Goal: Task Accomplishment & Management: Manage account settings

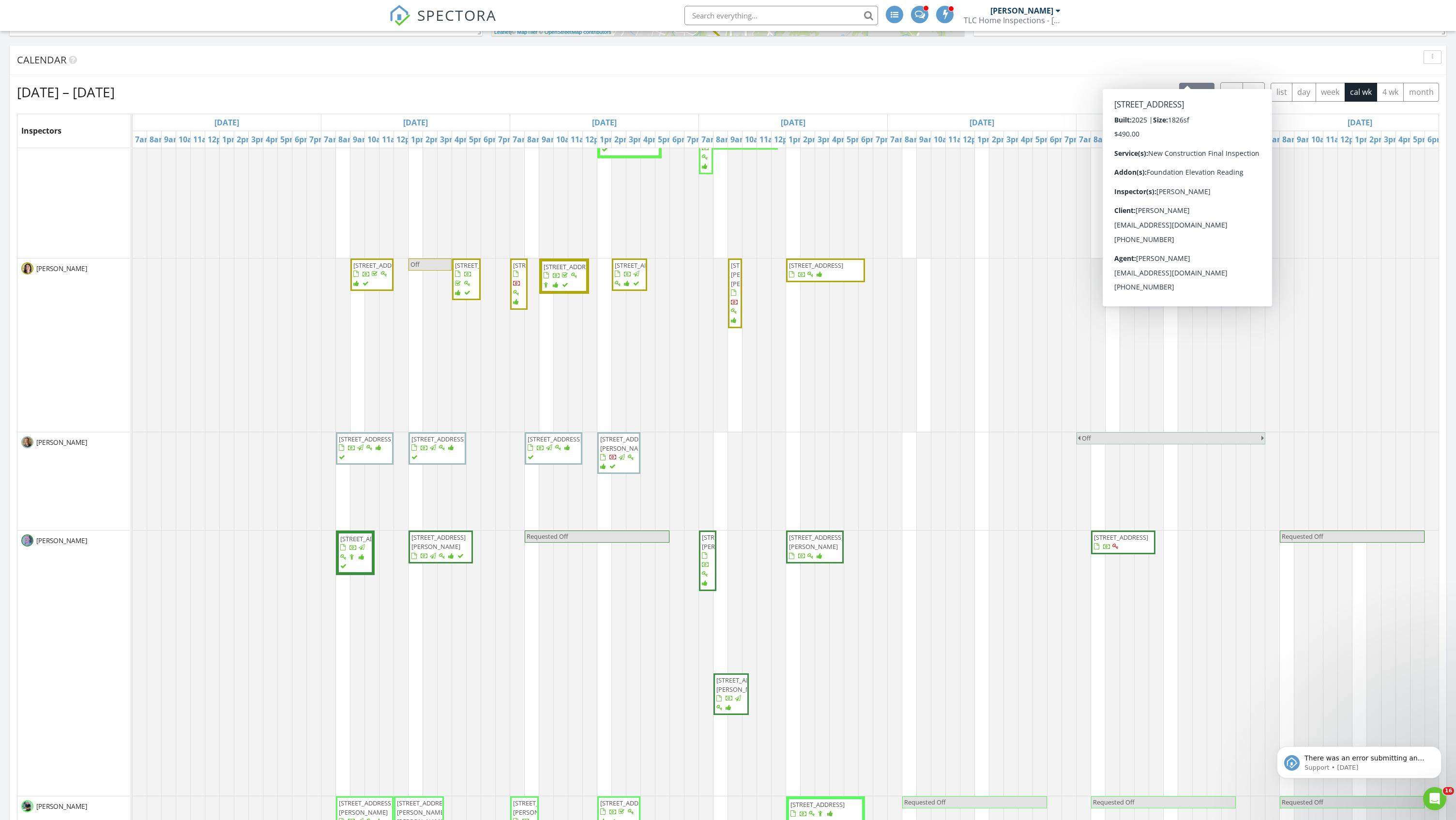
click at [753, 20] on input "text" at bounding box center [781, 15] width 194 height 19
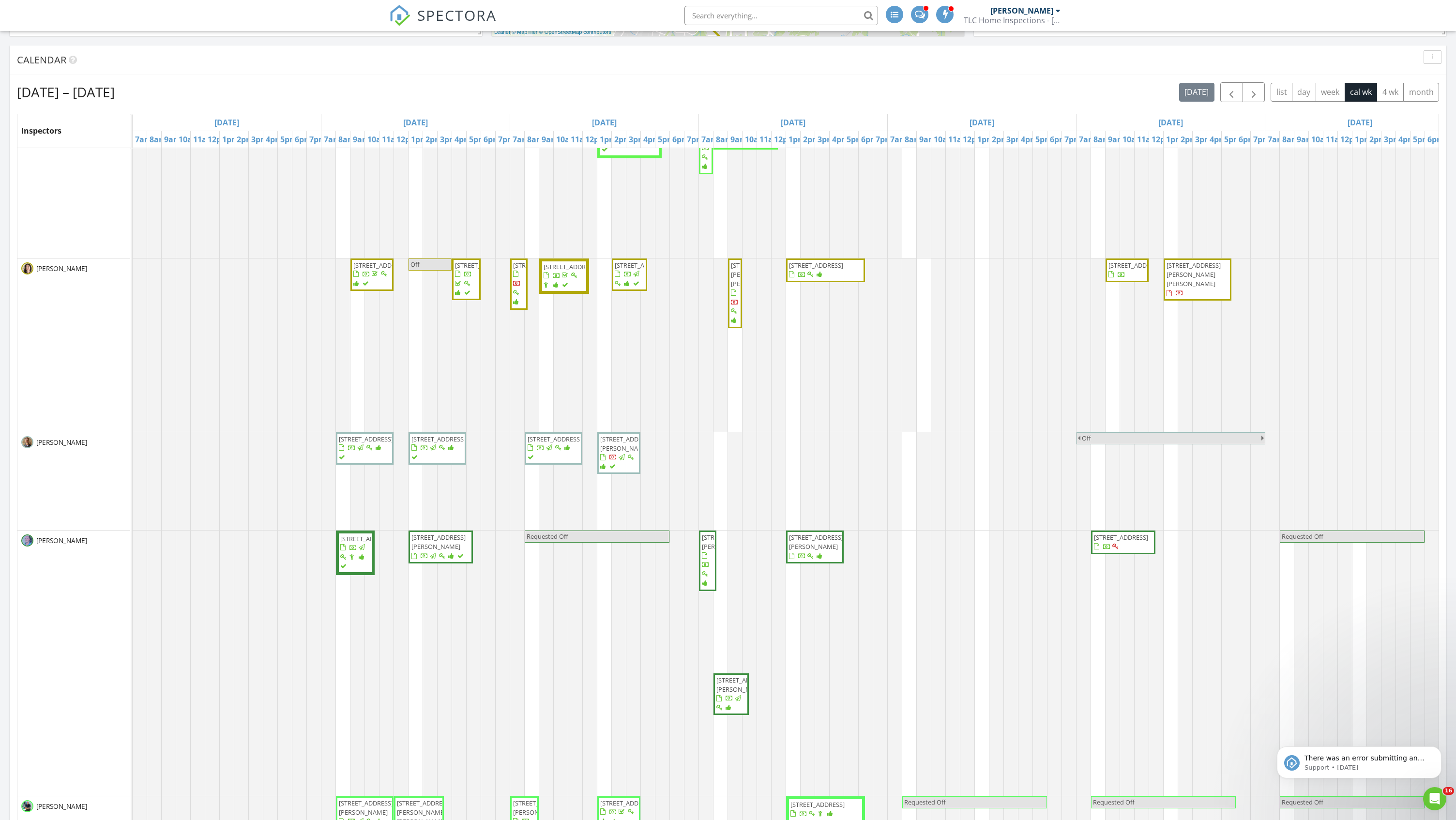
paste input "17210 Hattie Trace"
type input "17210 Hattie Trace"
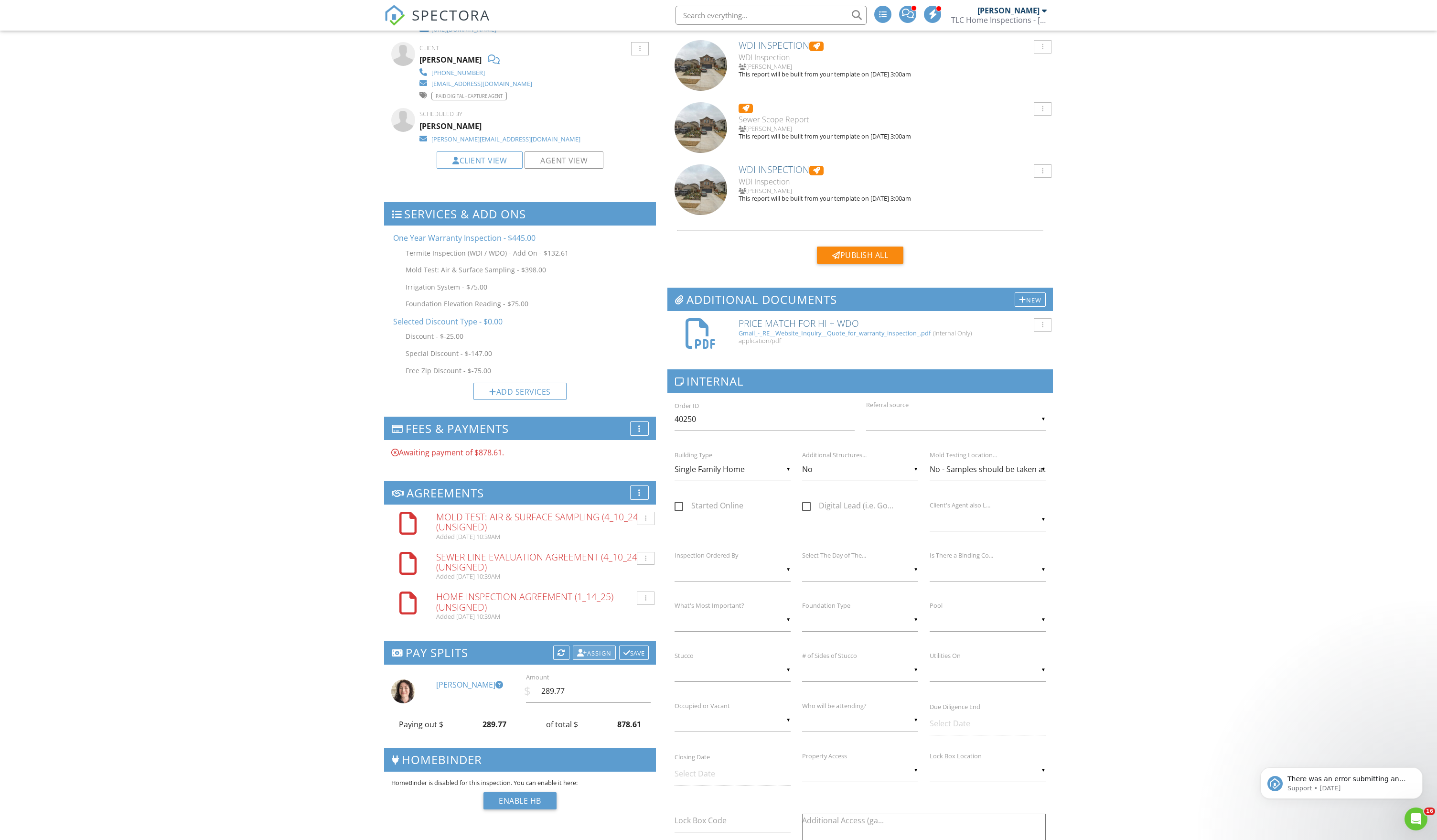
click at [580, 660] on div "Assign" at bounding box center [595, 652] width 43 height 15
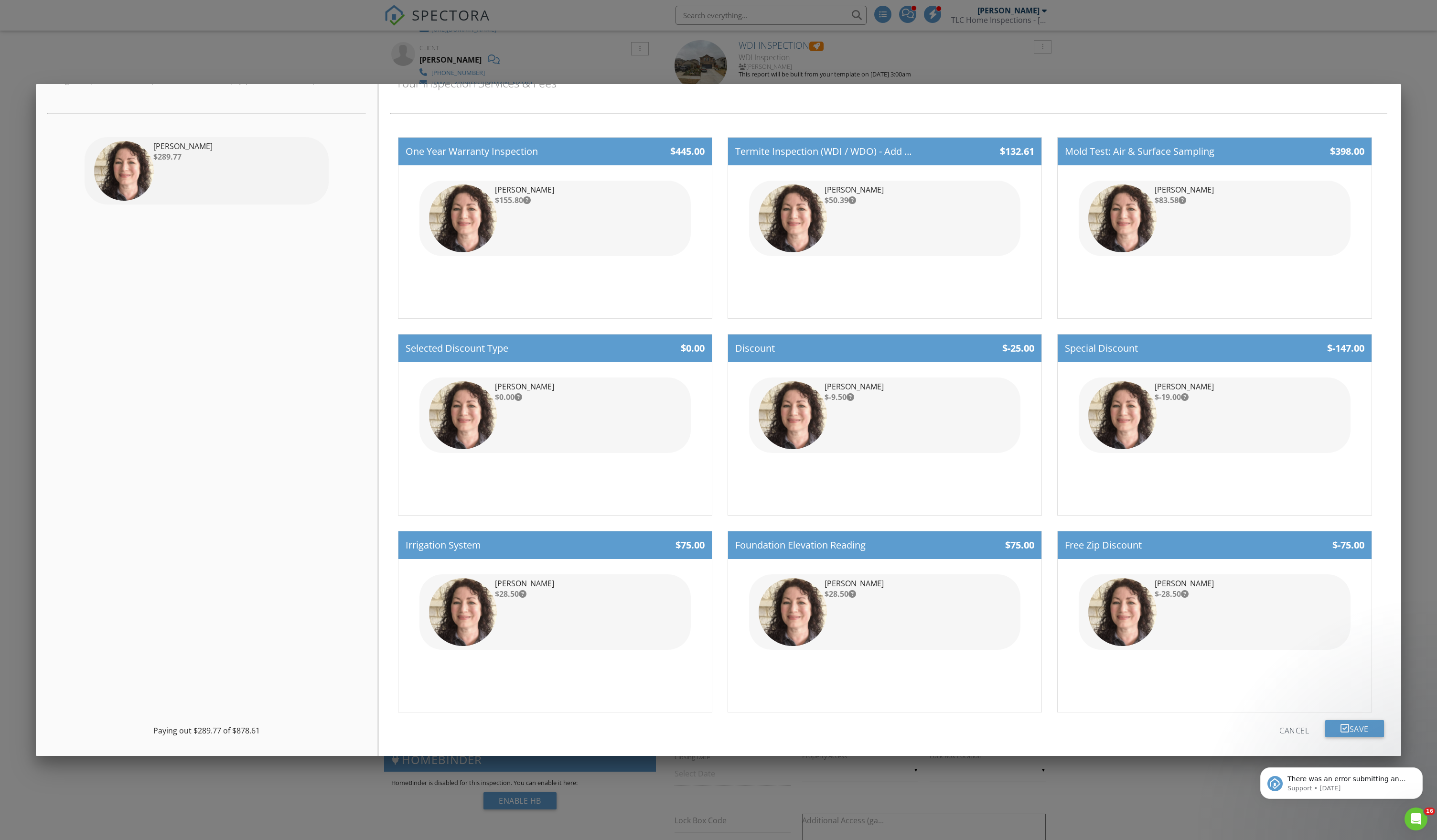
scroll to position [126, 0]
click at [255, 59] on div at bounding box center [718, 477] width 1437 height 1050
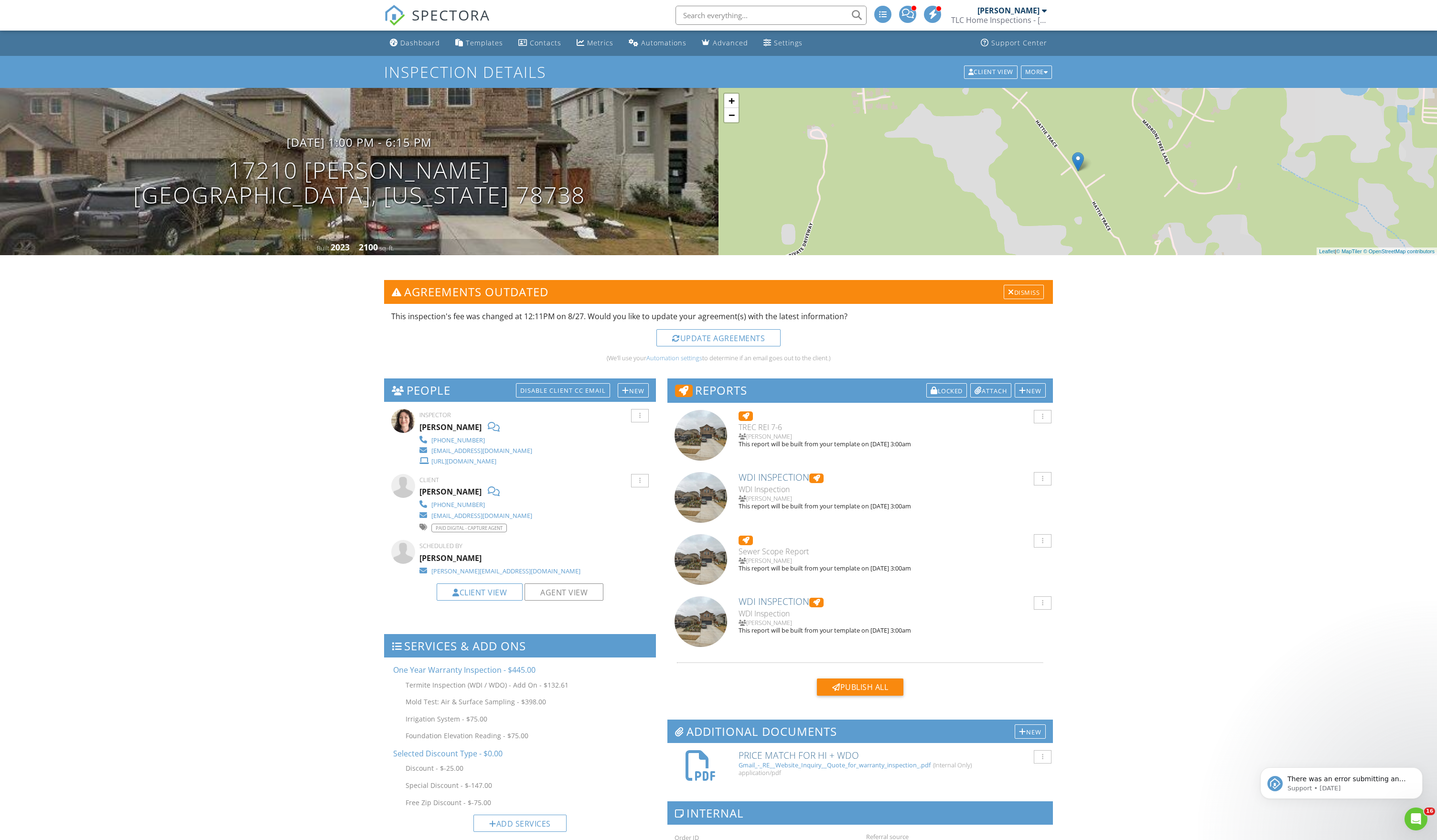
scroll to position [0, 0]
click at [411, 47] on div "Dashboard" at bounding box center [420, 43] width 40 height 9
click at [348, 149] on h3 "08/29/2025 1:00 pm - 6:15 pm" at bounding box center [359, 142] width 145 height 13
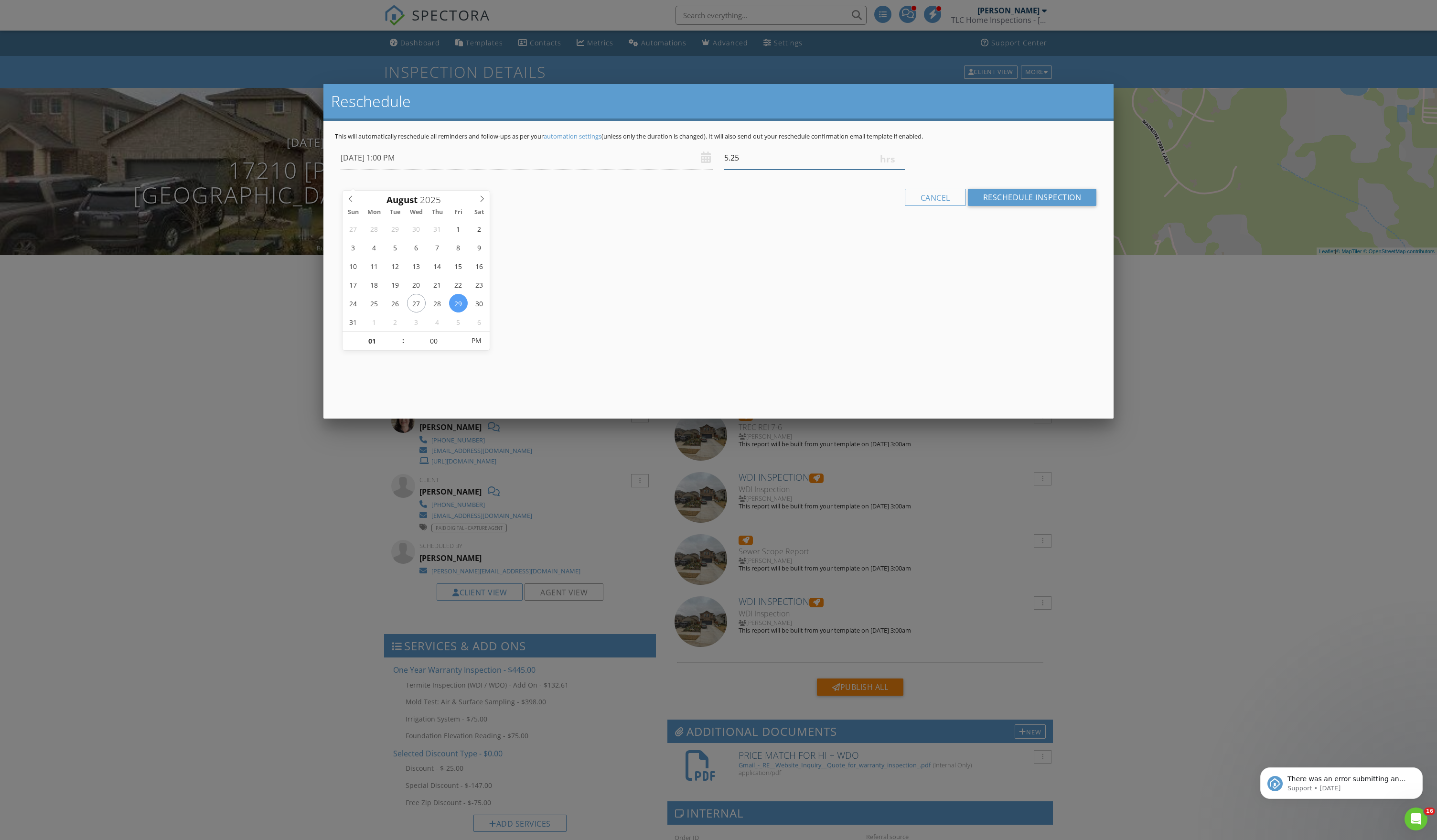
click at [898, 170] on input "5.25" at bounding box center [815, 158] width 181 height 23
click at [898, 170] on input "5" at bounding box center [815, 158] width 181 height 23
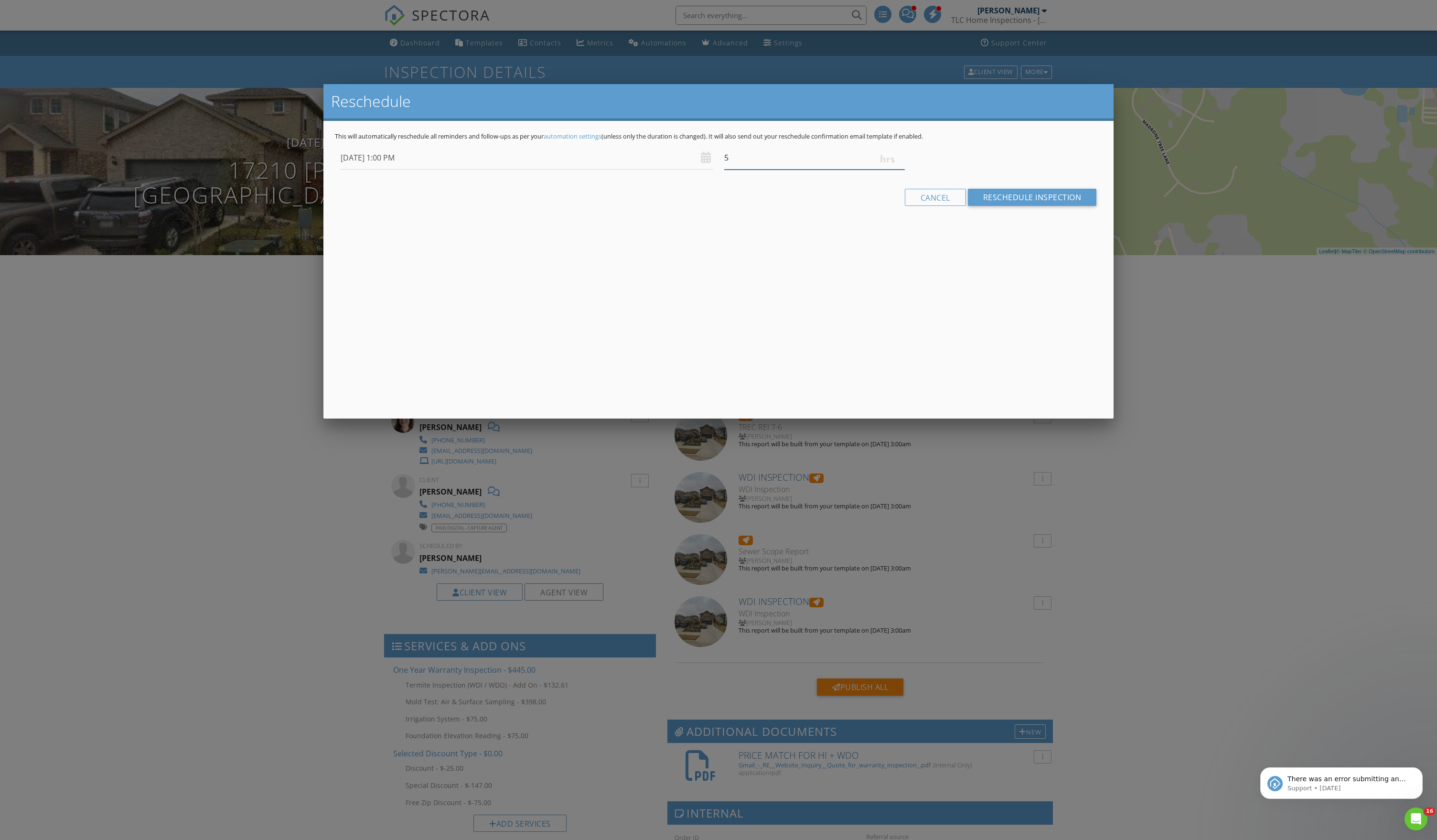
click at [898, 170] on input "5" at bounding box center [815, 158] width 181 height 23
type input "4.75"
click at [898, 170] on input "4.75" at bounding box center [815, 158] width 181 height 23
click at [1008, 206] on input "Reschedule Inspection" at bounding box center [1032, 198] width 129 height 17
